Goal: Contribute content: Add original content to the website for others to see

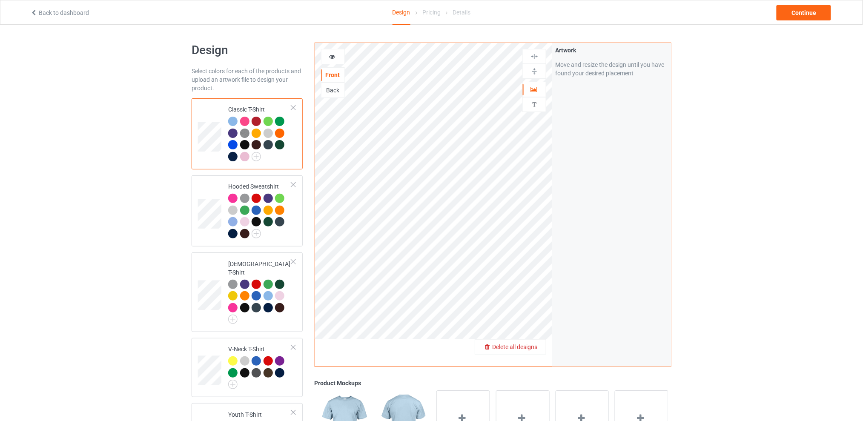
click at [534, 351] on div "Delete all designs" at bounding box center [510, 347] width 71 height 9
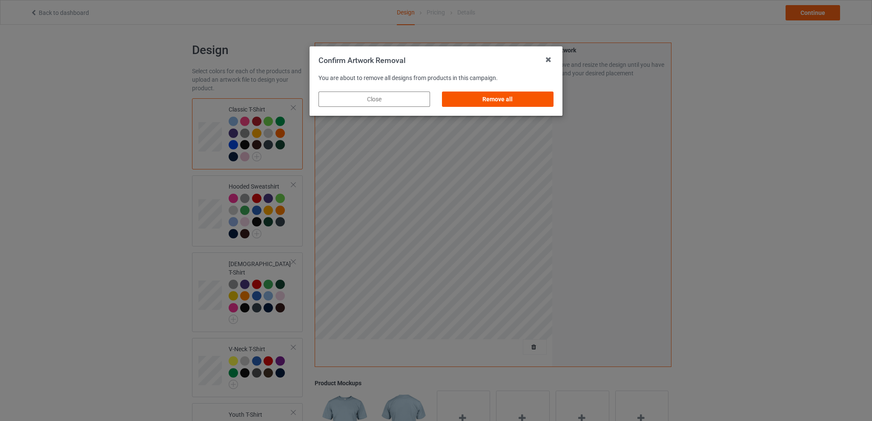
click at [505, 97] on div "Remove all" at bounding box center [498, 99] width 112 height 15
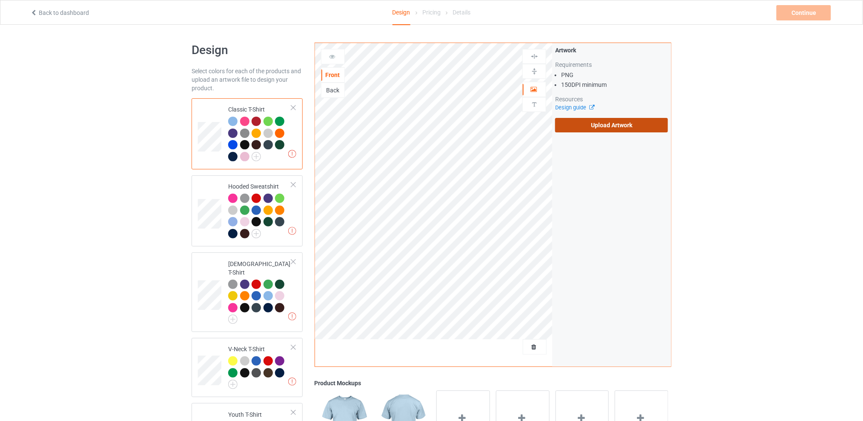
click at [606, 122] on label "Upload Artwork" at bounding box center [611, 125] width 113 height 14
click at [0, 0] on input "Upload Artwork" at bounding box center [0, 0] width 0 height 0
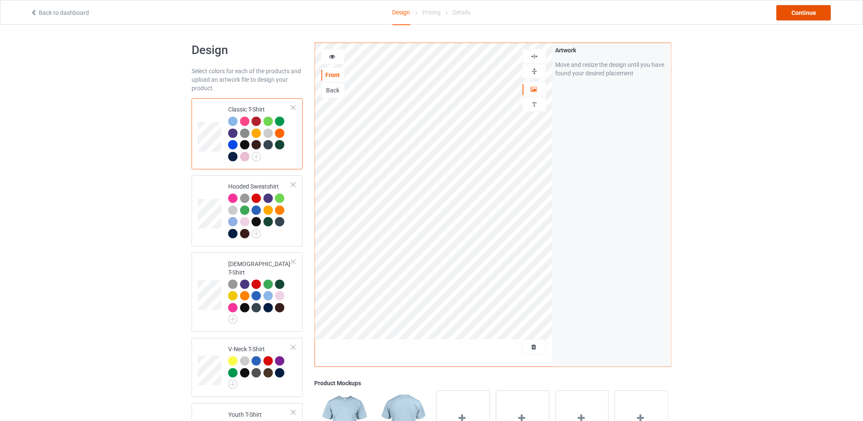
click at [803, 14] on div "Continue" at bounding box center [803, 12] width 54 height 15
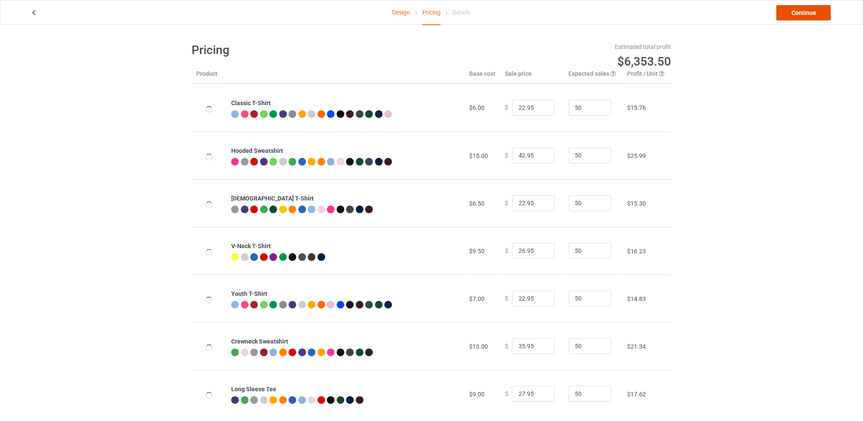
click at [802, 17] on link "Continue" at bounding box center [803, 12] width 54 height 15
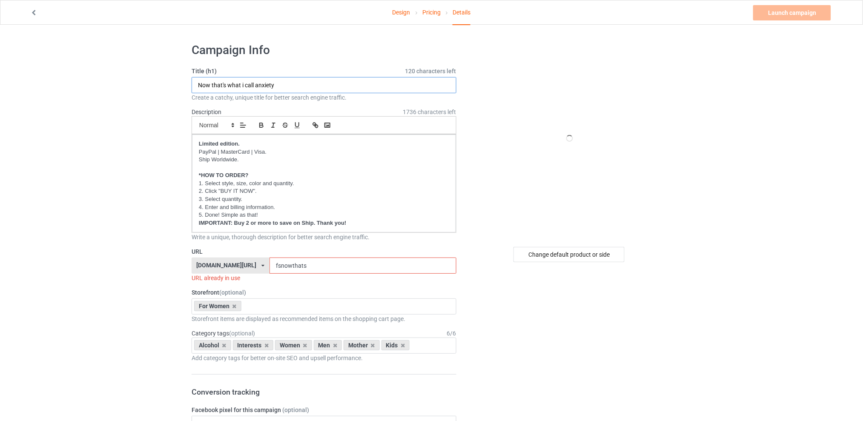
drag, startPoint x: 288, startPoint y: 85, endPoint x: 186, endPoint y: 85, distance: 102.1
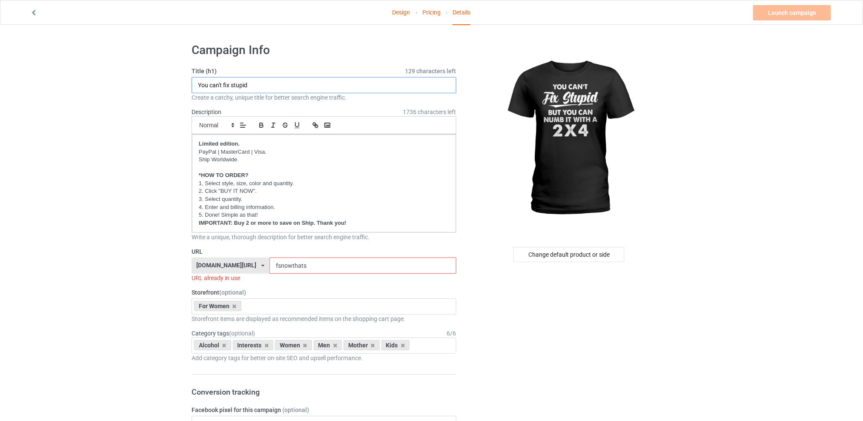
type input "You can't fix stupid"
drag, startPoint x: 321, startPoint y: 266, endPoint x: 255, endPoint y: 266, distance: 65.5
click at [255, 266] on div "[DOMAIN_NAME][URL] [DOMAIN_NAME][URL] [DOMAIN_NAME][URL] [DOMAIN_NAME][URL] 5d7…" at bounding box center [324, 265] width 265 height 16
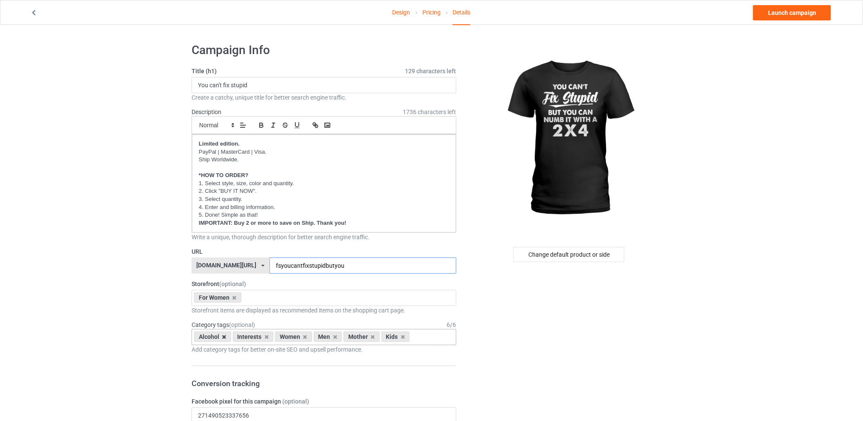
type input "fsyoucantfixstupidbutyou"
click at [225, 338] on icon at bounding box center [224, 337] width 4 height 6
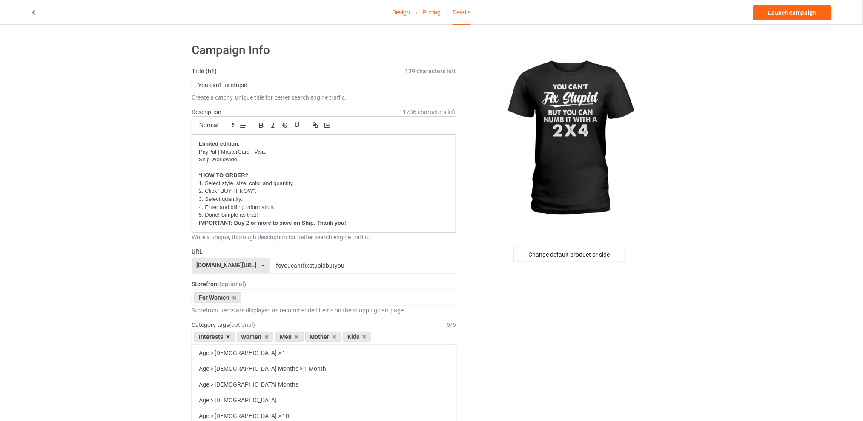
click at [228, 335] on icon at bounding box center [228, 337] width 4 height 6
click at [250, 336] on div "Men" at bounding box center [247, 337] width 29 height 10
click at [254, 337] on icon at bounding box center [254, 337] width 4 height 6
click at [260, 337] on icon at bounding box center [262, 337] width 4 height 6
click at [255, 338] on icon at bounding box center [254, 337] width 4 height 6
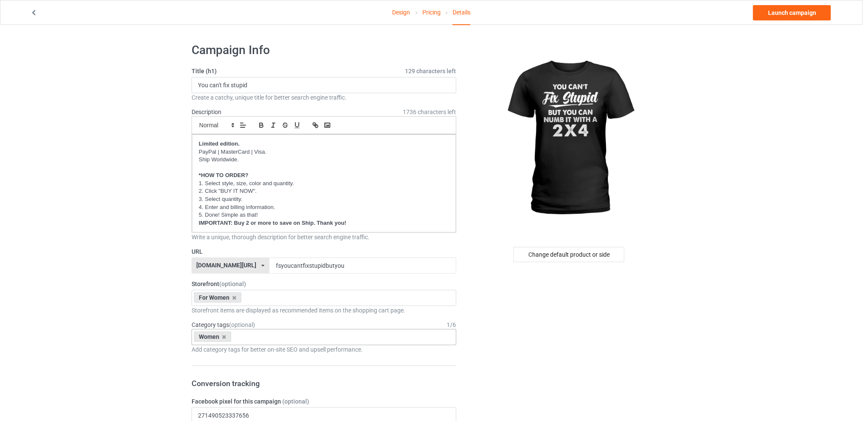
click at [797, 11] on link "Launch campaign" at bounding box center [792, 12] width 78 height 15
